Goal: Check status

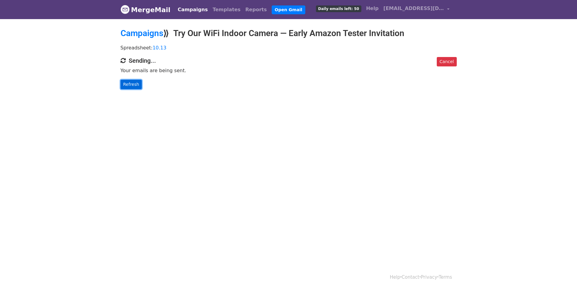
click at [128, 88] on link "Refresh" at bounding box center [132, 84] width 22 height 9
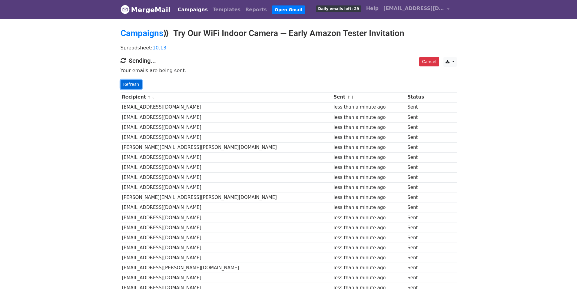
click at [133, 84] on link "Refresh" at bounding box center [132, 84] width 22 height 9
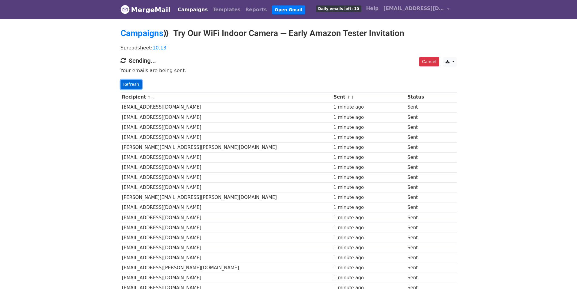
click at [127, 83] on link "Refresh" at bounding box center [132, 84] width 22 height 9
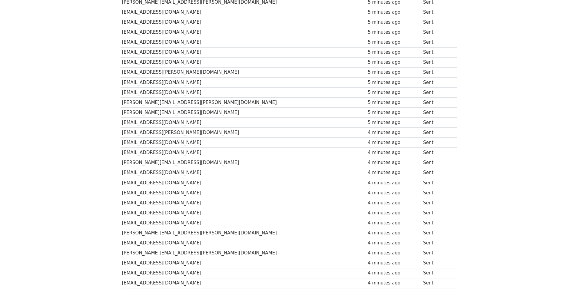
scroll to position [185, 0]
